Goal: Task Accomplishment & Management: Use online tool/utility

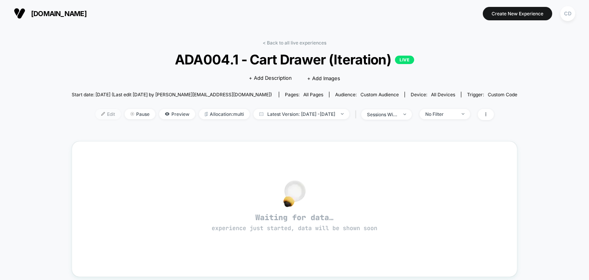
click at [96, 116] on span "Edit" at bounding box center [107, 114] width 25 height 10
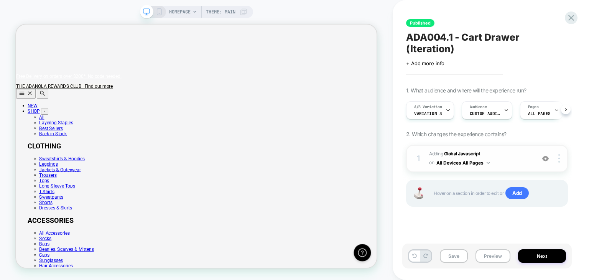
click at [462, 151] on b "Global Javascript" at bounding box center [462, 154] width 36 height 6
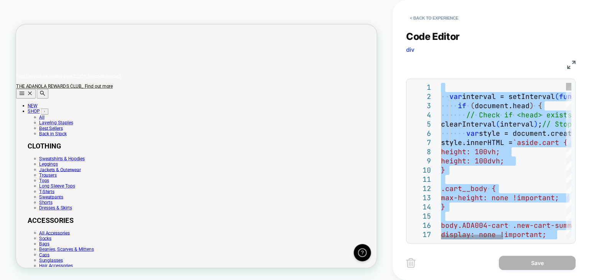
type textarea "**********"
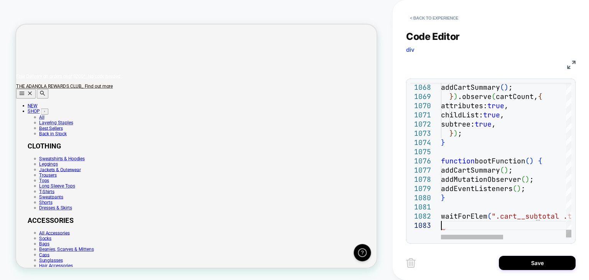
scroll to position [0, 481]
click at [548, 269] on button "Save" at bounding box center [537, 263] width 77 height 14
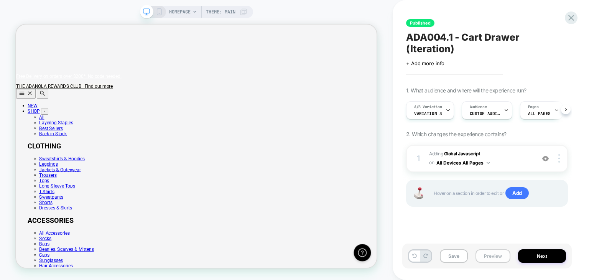
scroll to position [0, 0]
click at [460, 252] on button "Save" at bounding box center [453, 255] width 28 height 13
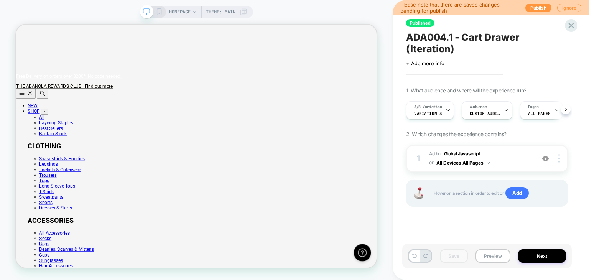
scroll to position [0, 481]
click at [563, 5] on button "Ignore" at bounding box center [569, 8] width 24 height 8
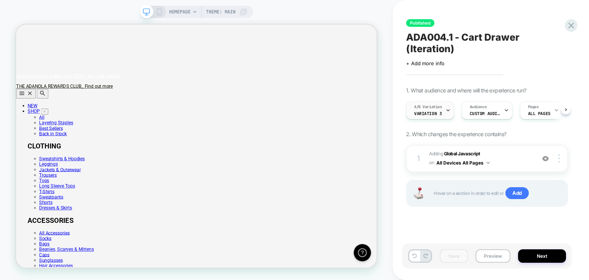
scroll to position [0, 0]
click at [446, 102] on div at bounding box center [447, 110] width 5 height 17
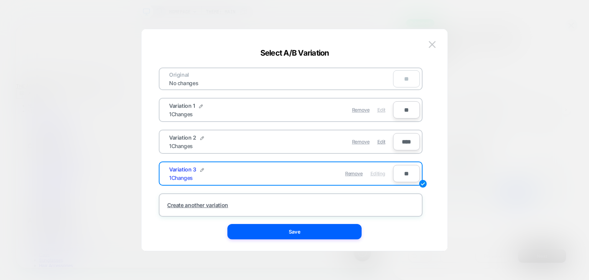
click at [379, 105] on div "Edit" at bounding box center [381, 109] width 8 height 15
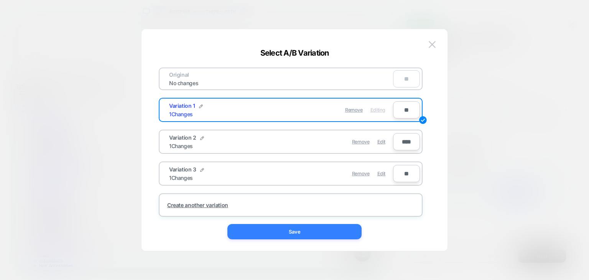
scroll to position [0, 481]
click at [308, 236] on button "Save" at bounding box center [294, 231] width 134 height 15
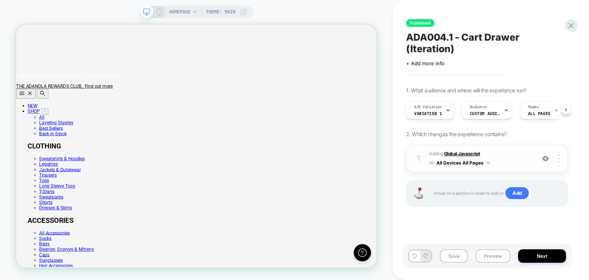
click at [467, 151] on b "Global Javascript" at bounding box center [462, 154] width 36 height 6
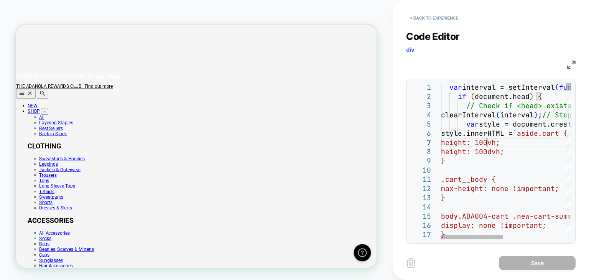
scroll to position [0, 0]
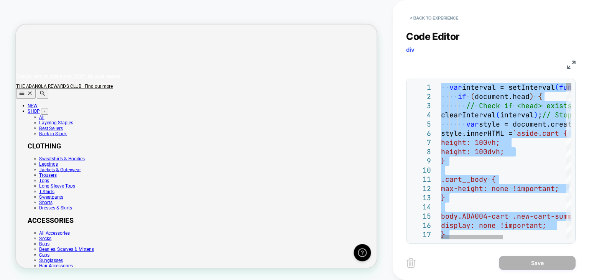
type textarea "**********"
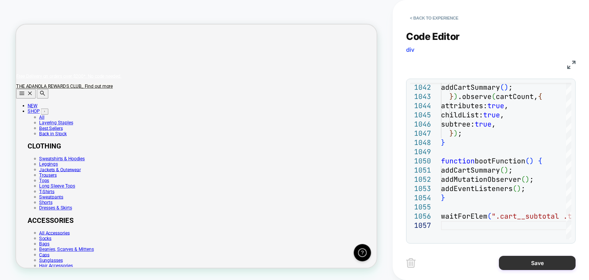
scroll to position [0, 481]
click at [544, 262] on button "Save" at bounding box center [537, 263] width 77 height 14
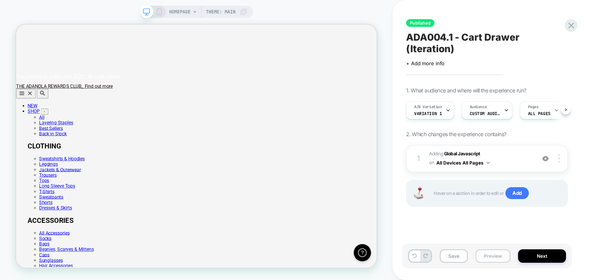
scroll to position [0, 0]
click at [462, 255] on button "Save" at bounding box center [453, 255] width 28 height 13
click at [571, 23] on icon at bounding box center [571, 25] width 10 height 10
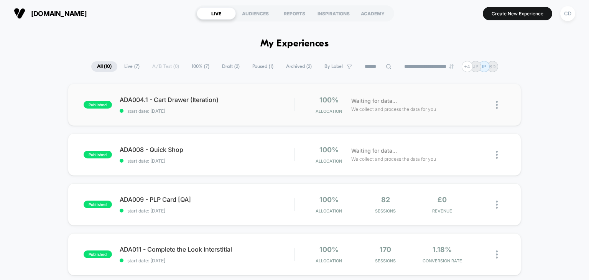
click at [155, 102] on span "ADA004.1 - Cart Drawer (Iteration)" at bounding box center [207, 100] width 175 height 8
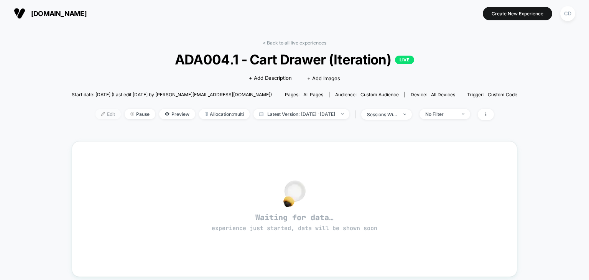
click at [100, 111] on span "Edit" at bounding box center [107, 114] width 25 height 10
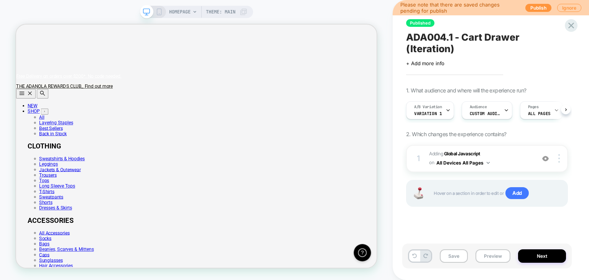
click at [530, 9] on button "Publish" at bounding box center [538, 8] width 26 height 8
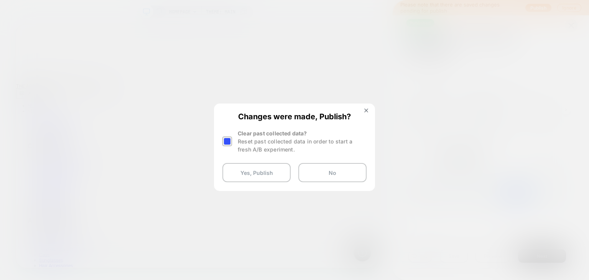
click at [227, 140] on div at bounding box center [227, 141] width 10 height 10
click at [255, 179] on button "Yes, Publish" at bounding box center [256, 172] width 68 height 19
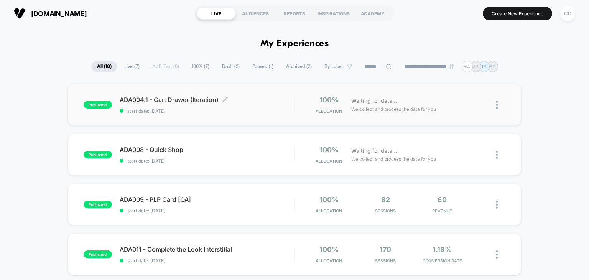
click at [222, 105] on div "ADA004.1 - Cart Drawer (Iteration) Click to edit experience details Click to ed…" at bounding box center [207, 105] width 175 height 18
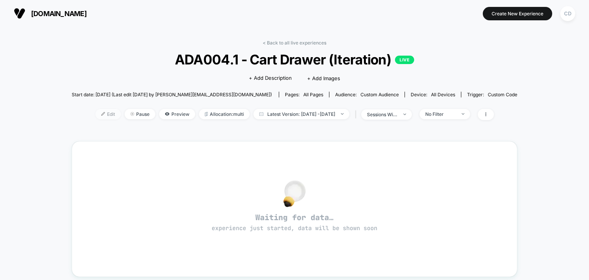
click at [95, 110] on span "Edit" at bounding box center [107, 114] width 25 height 10
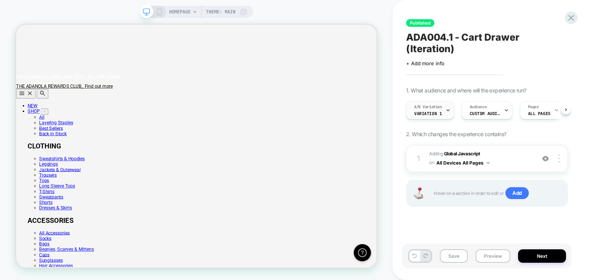
click at [448, 108] on icon at bounding box center [447, 110] width 5 height 5
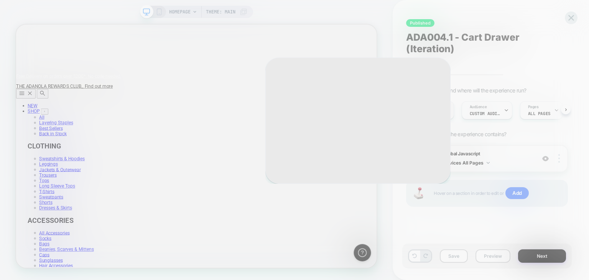
scroll to position [0, 481]
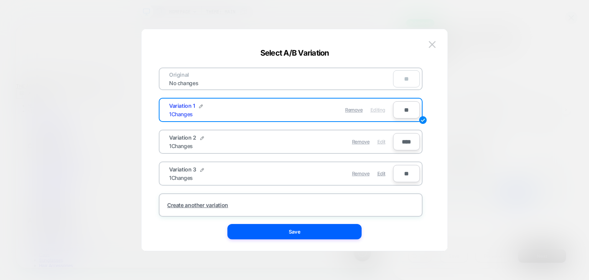
click at [384, 139] on span "Edit" at bounding box center [381, 142] width 8 height 6
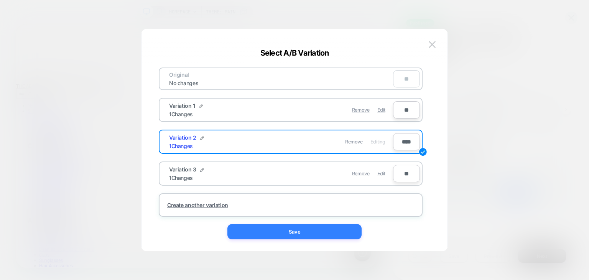
scroll to position [0, 0]
click at [310, 234] on button "Save" at bounding box center [294, 231] width 134 height 15
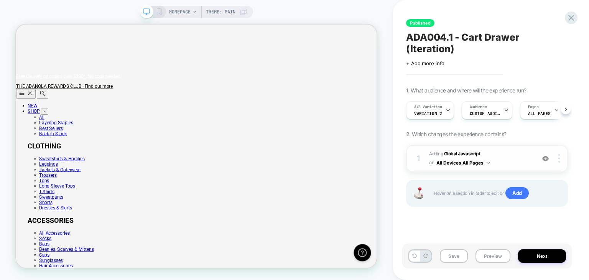
click at [458, 151] on b "Global Javascript" at bounding box center [462, 154] width 36 height 6
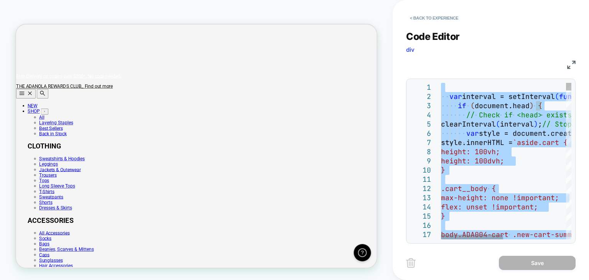
scroll to position [0, 481]
type textarea "**********"
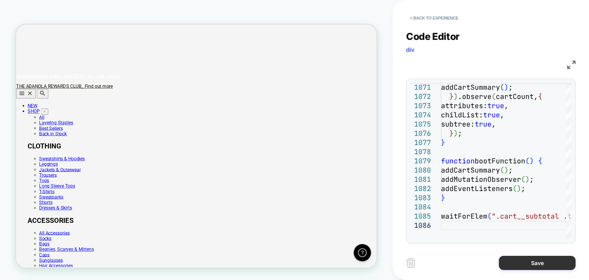
click at [547, 258] on button "Save" at bounding box center [537, 263] width 77 height 14
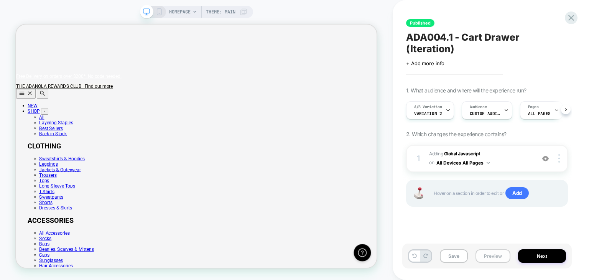
scroll to position [0, 0]
click at [449, 253] on button "Save" at bounding box center [453, 255] width 28 height 13
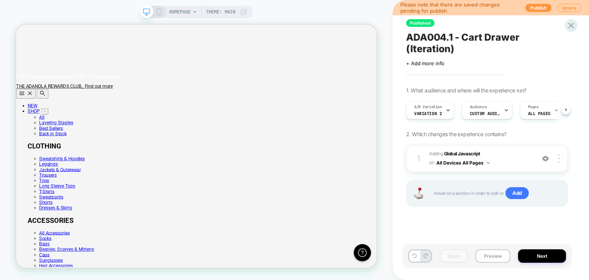
scroll to position [0, 481]
click at [543, 4] on button "Publish" at bounding box center [538, 8] width 26 height 8
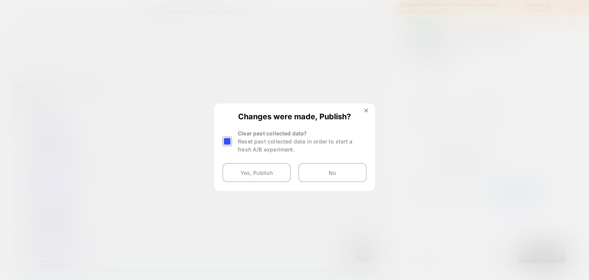
click at [230, 143] on div at bounding box center [227, 141] width 10 height 10
click at [248, 167] on button "Yes, Publish" at bounding box center [256, 172] width 68 height 19
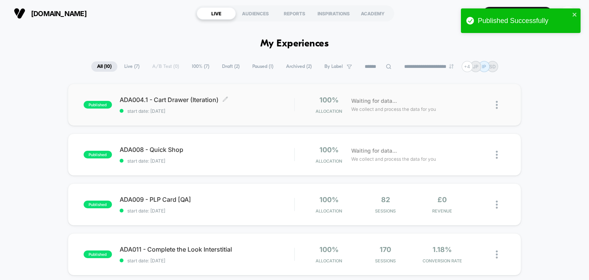
click at [221, 112] on span "start date: 9/15/2025" at bounding box center [207, 111] width 175 height 6
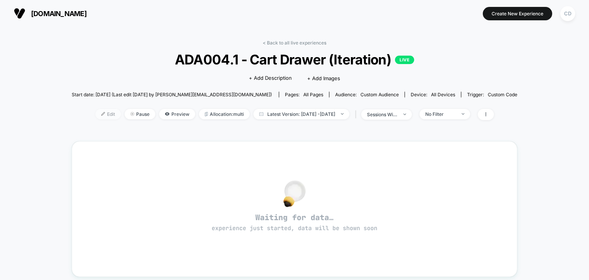
click at [101, 113] on img at bounding box center [103, 114] width 4 height 4
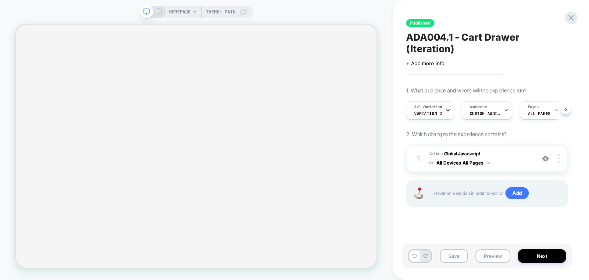
click at [441, 105] on div "A/B Variation Variation 2" at bounding box center [427, 110] width 43 height 17
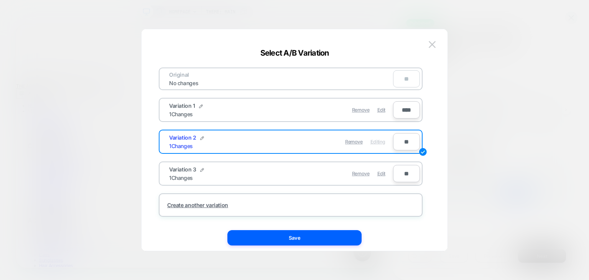
scroll to position [0, 481]
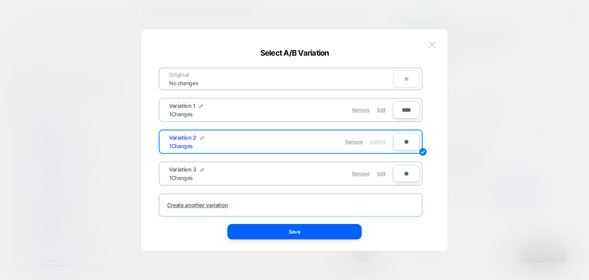
click at [432, 43] on img at bounding box center [431, 44] width 7 height 7
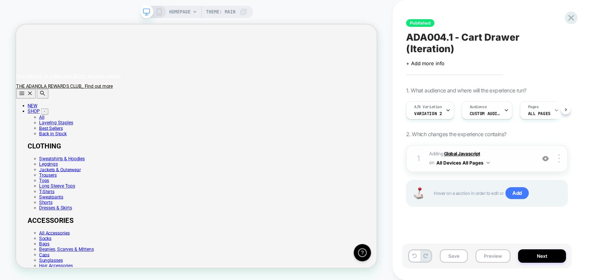
scroll to position [0, 0]
click at [456, 149] on span "Adding Global Javascript on All Devices All Pages" at bounding box center [480, 158] width 102 height 18
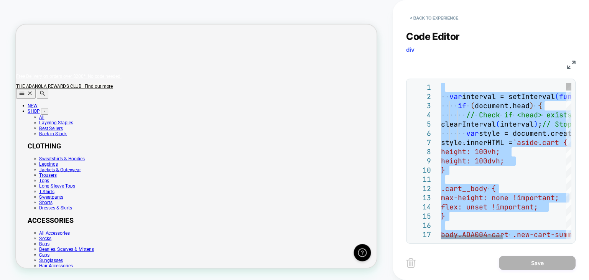
type textarea "**********"
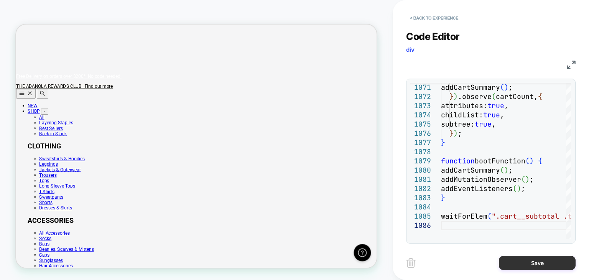
scroll to position [0, 481]
click at [511, 259] on button "Save" at bounding box center [537, 263] width 77 height 14
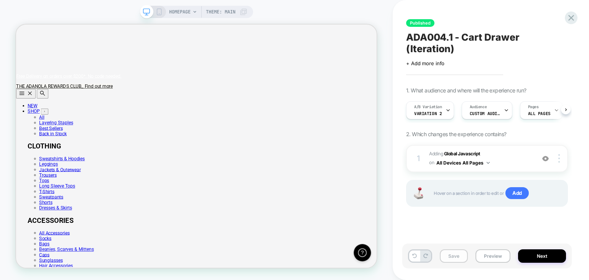
scroll to position [0, 0]
click at [457, 258] on button "Save" at bounding box center [453, 255] width 28 height 13
